Goal: Check status: Check status

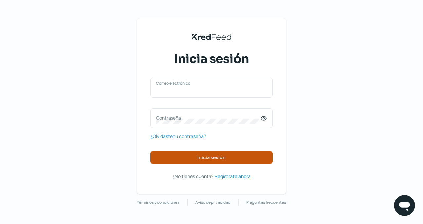
type input "[EMAIL_ADDRESS][DOMAIN_NAME]"
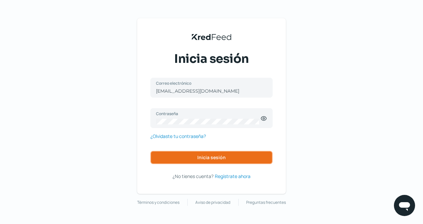
click at [204, 158] on span "Inicia sesión" at bounding box center [211, 157] width 28 height 5
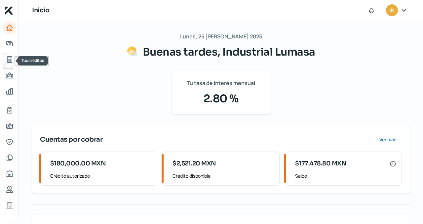
click at [10, 57] on icon "Tus créditos" at bounding box center [9, 59] width 5 height 6
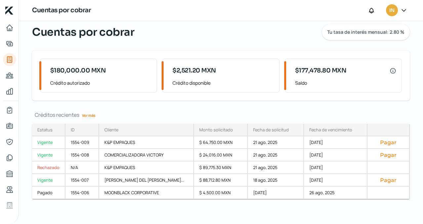
scroll to position [21, 0]
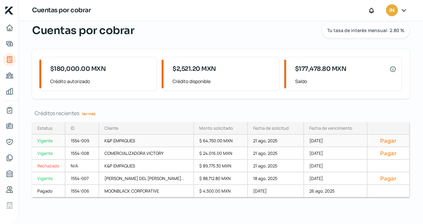
click at [49, 140] on div "Vigente" at bounding box center [48, 140] width 33 height 13
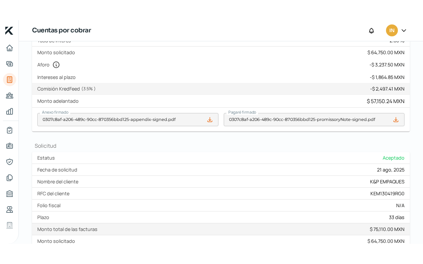
scroll to position [257, 0]
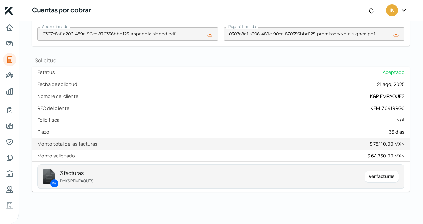
click at [367, 181] on div "Ver facturas" at bounding box center [381, 176] width 34 height 12
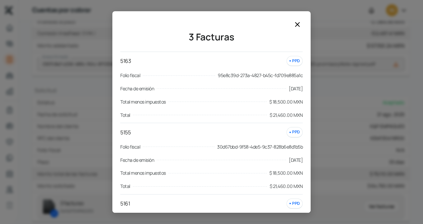
scroll to position [61, 0]
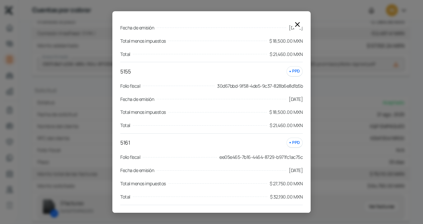
click at [298, 24] on icon at bounding box center [297, 24] width 4 height 4
